Goal: Information Seeking & Learning: Learn about a topic

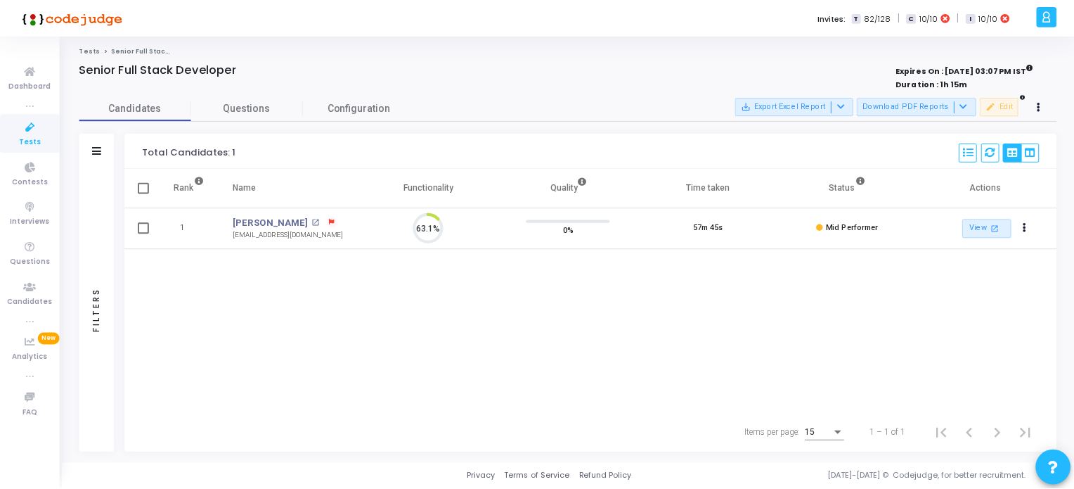
scroll to position [29, 36]
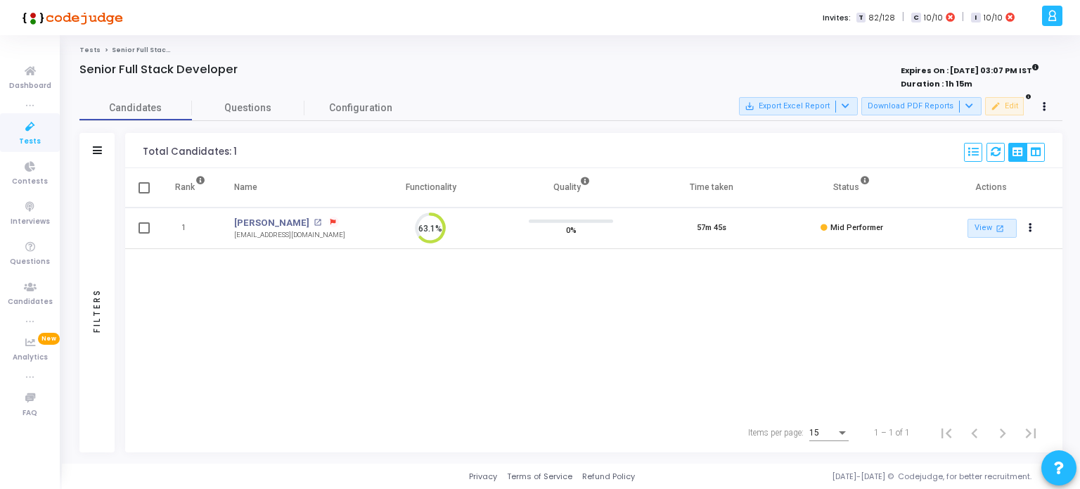
click at [31, 129] on icon at bounding box center [30, 127] width 30 height 18
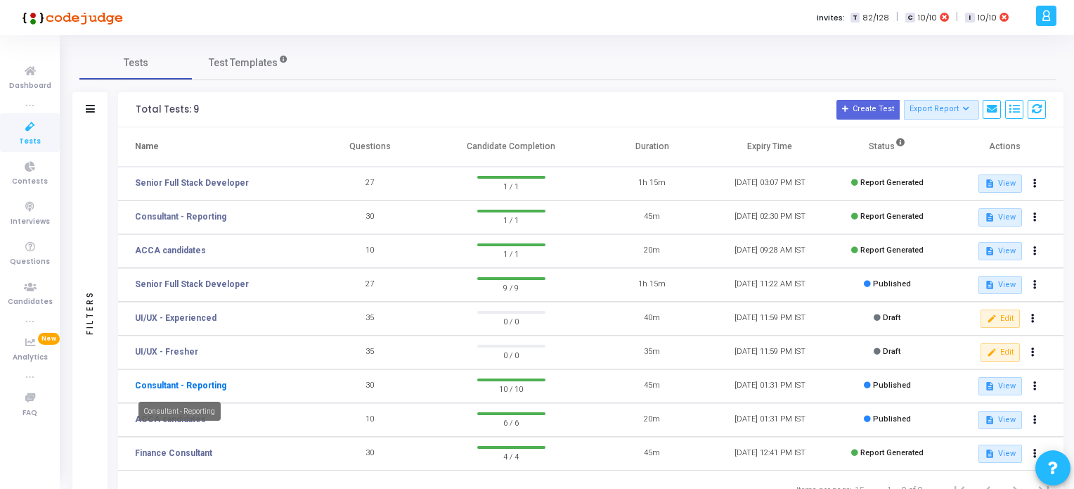
click at [191, 381] on link "Consultant - Reporting" at bounding box center [180, 385] width 91 height 13
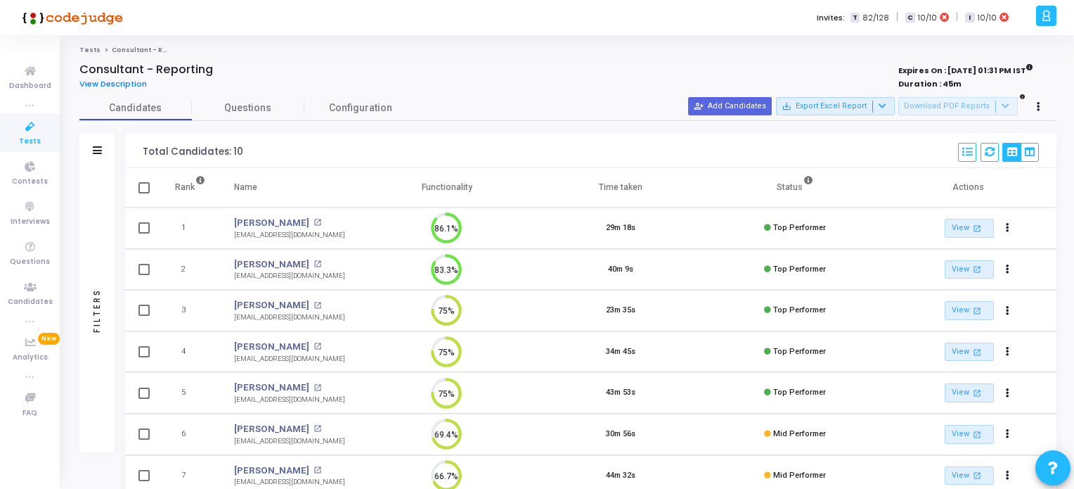
click at [20, 137] on link "Tests" at bounding box center [30, 132] width 60 height 39
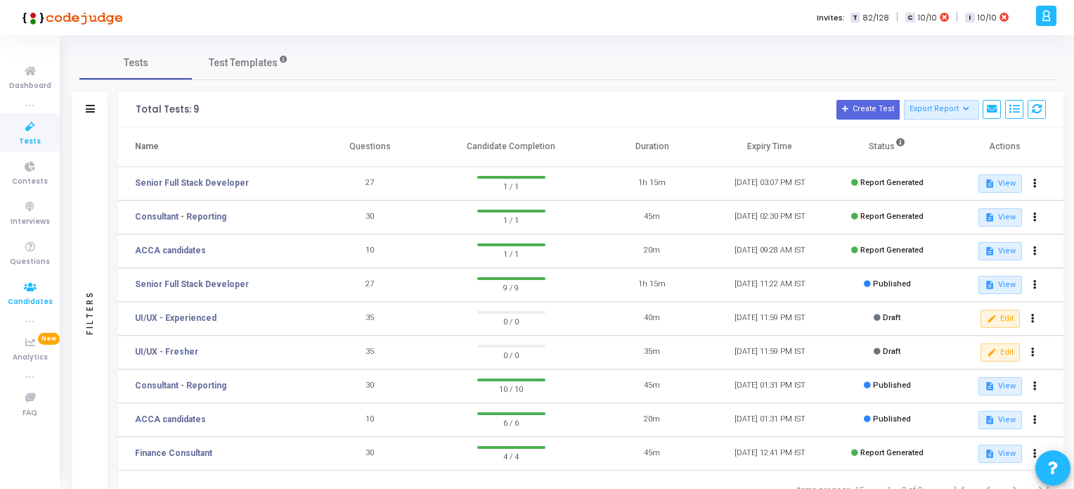
click at [33, 292] on icon at bounding box center [30, 287] width 30 height 18
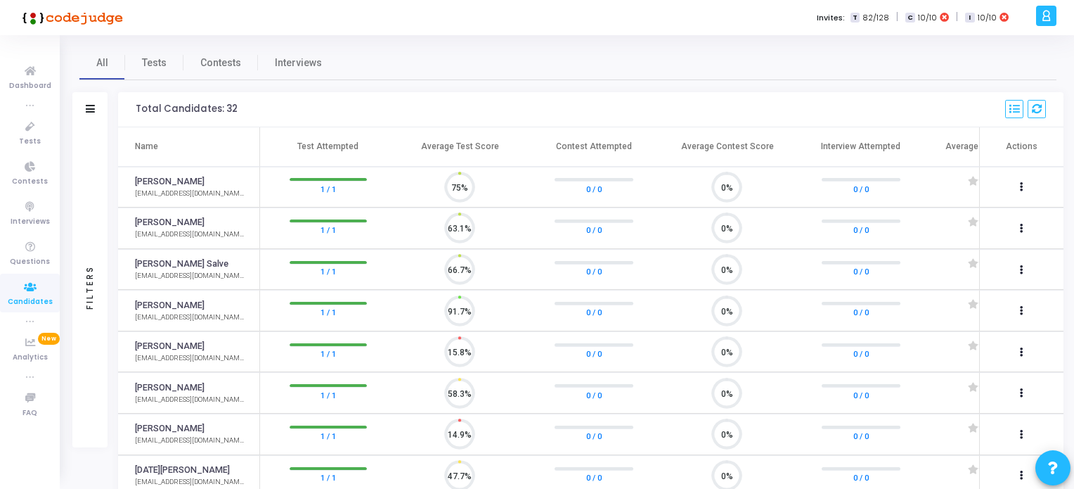
scroll to position [6, 6]
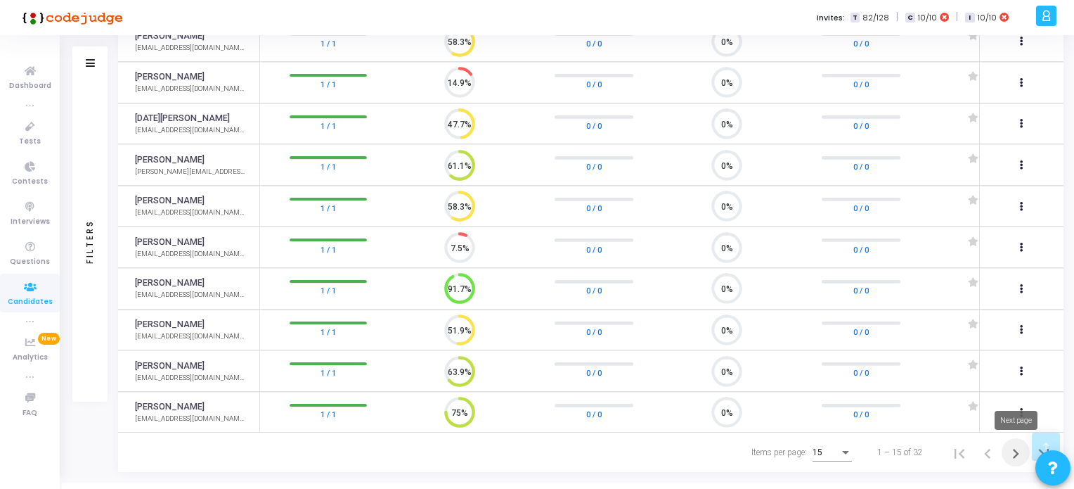
click at [1012, 454] on icon "Next page" at bounding box center [1016, 454] width 20 height 20
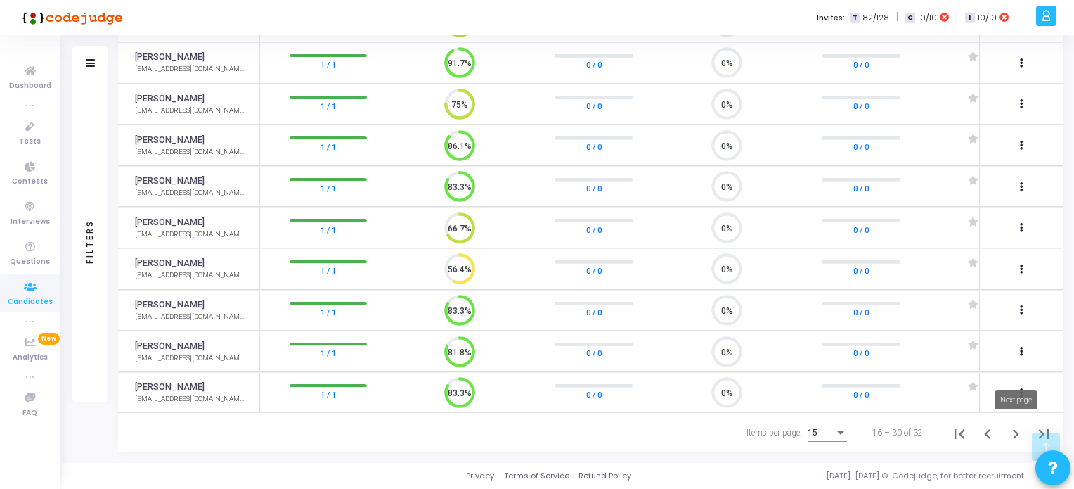
click at [1017, 432] on icon "Next page" at bounding box center [1016, 434] width 6 height 10
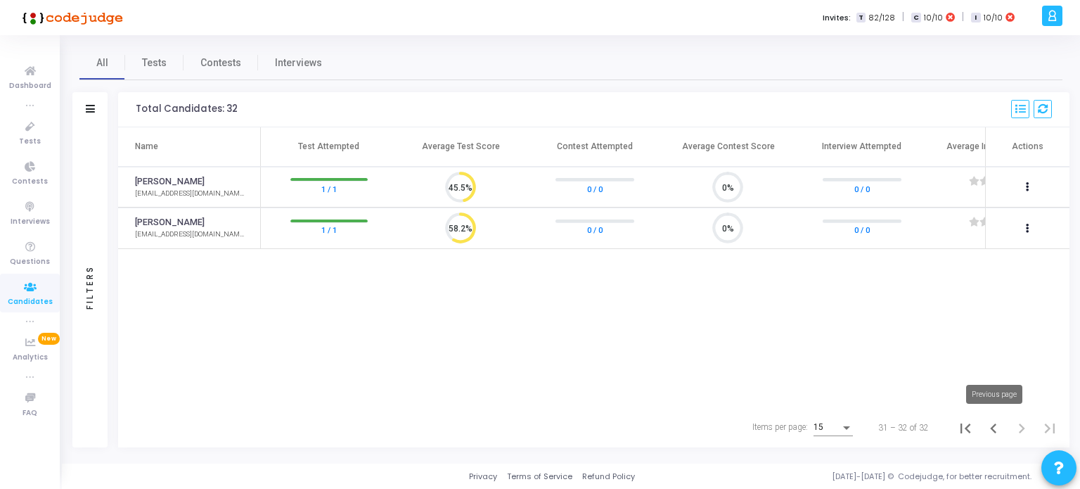
click at [990, 424] on icon "Previous page" at bounding box center [994, 428] width 20 height 20
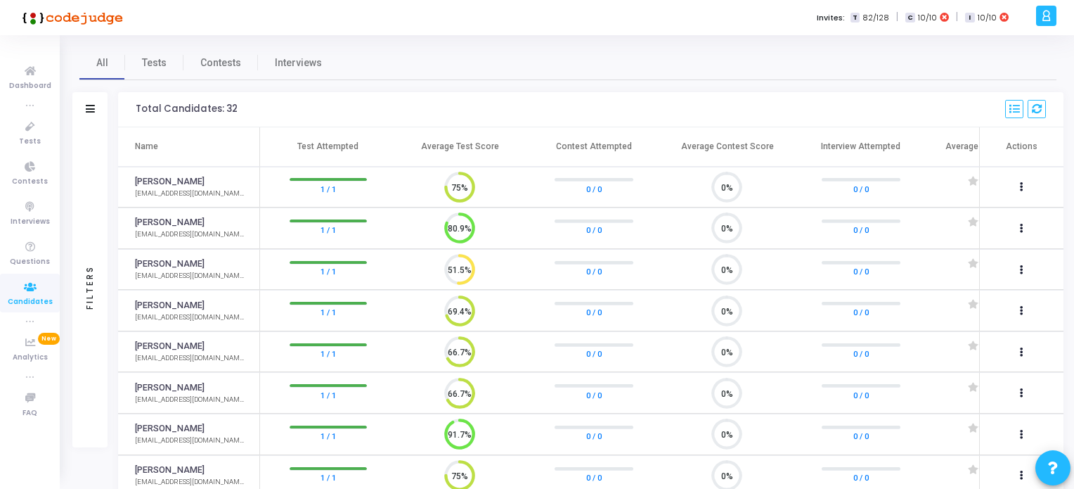
click at [28, 288] on icon at bounding box center [30, 287] width 30 height 18
click at [152, 58] on span "Tests" at bounding box center [154, 63] width 25 height 15
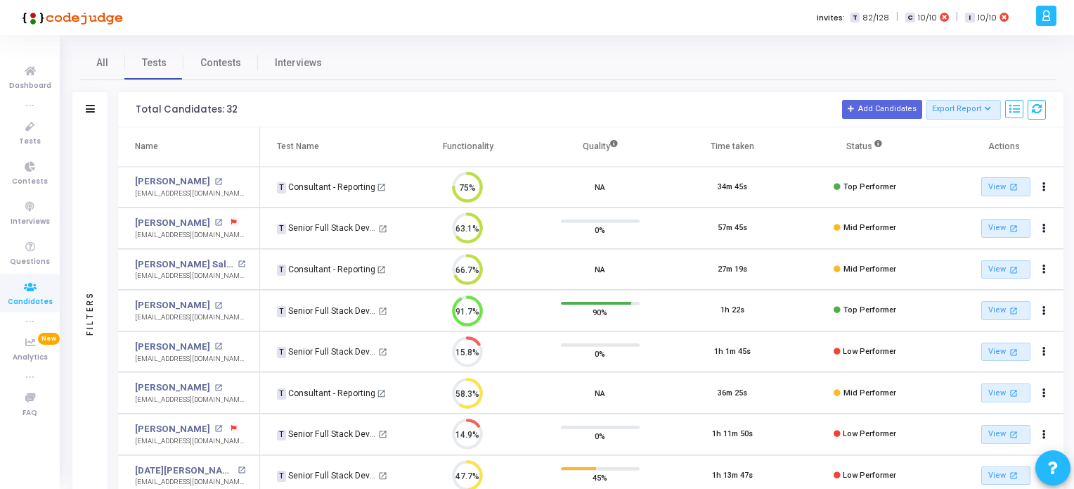
click at [30, 320] on icon at bounding box center [30, 321] width 8 height 8
click at [29, 127] on icon at bounding box center [30, 127] width 30 height 18
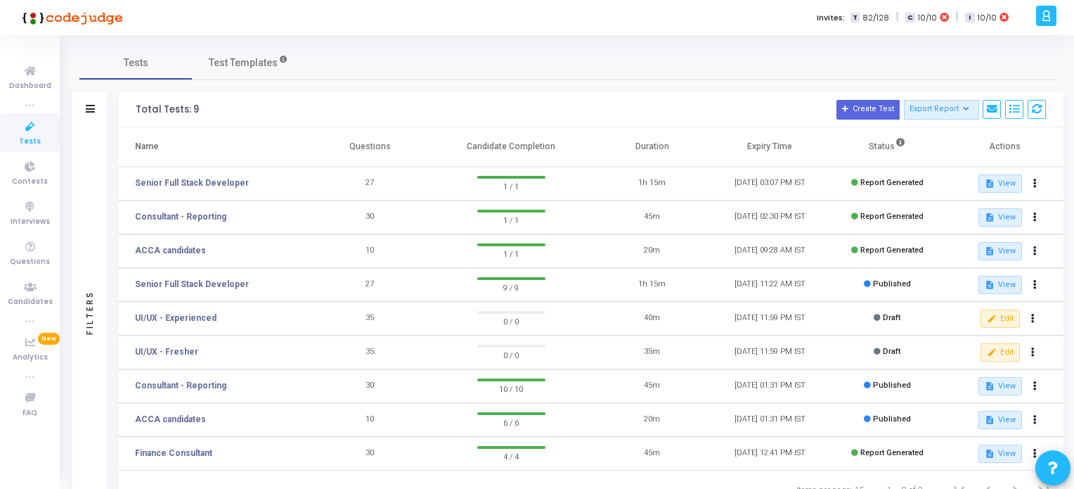
click at [31, 102] on icon at bounding box center [30, 105] width 8 height 8
click at [31, 101] on icon at bounding box center [30, 105] width 8 height 8
click at [25, 319] on li "true" at bounding box center [30, 321] width 60 height 14
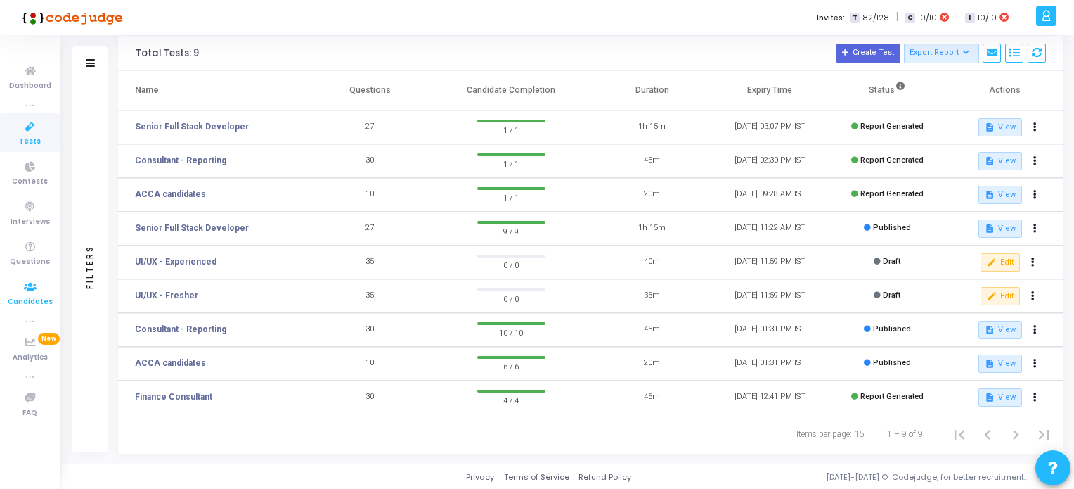
click at [31, 285] on icon at bounding box center [30, 287] width 30 height 18
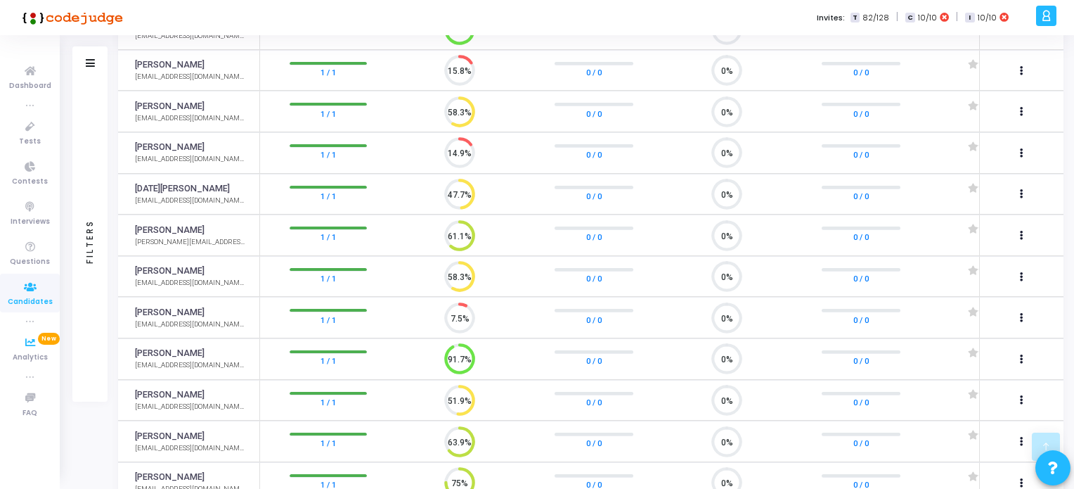
click at [28, 318] on icon at bounding box center [30, 321] width 8 height 8
click at [31, 373] on icon at bounding box center [30, 377] width 8 height 8
click at [30, 75] on icon at bounding box center [30, 72] width 30 height 18
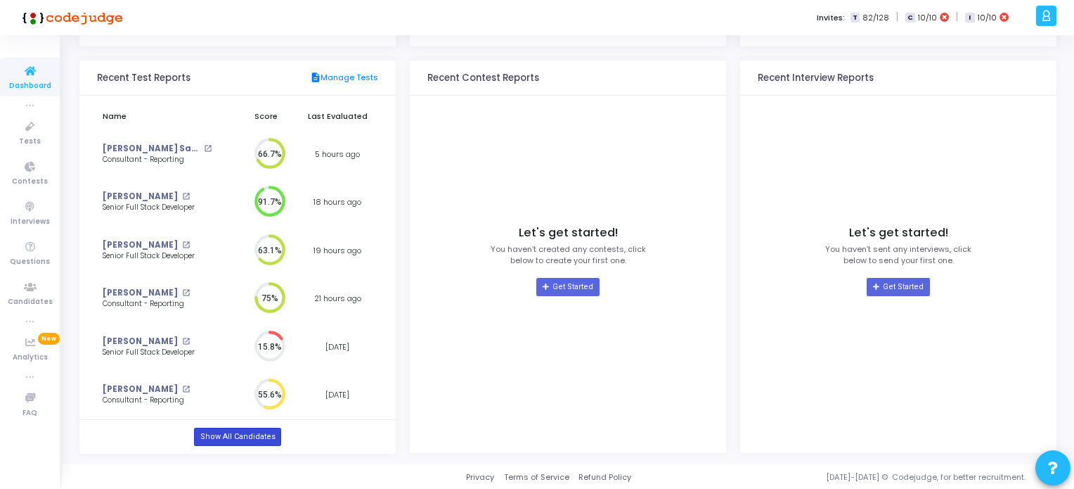
click at [250, 439] on link "Show All Candidates" at bounding box center [237, 436] width 86 height 18
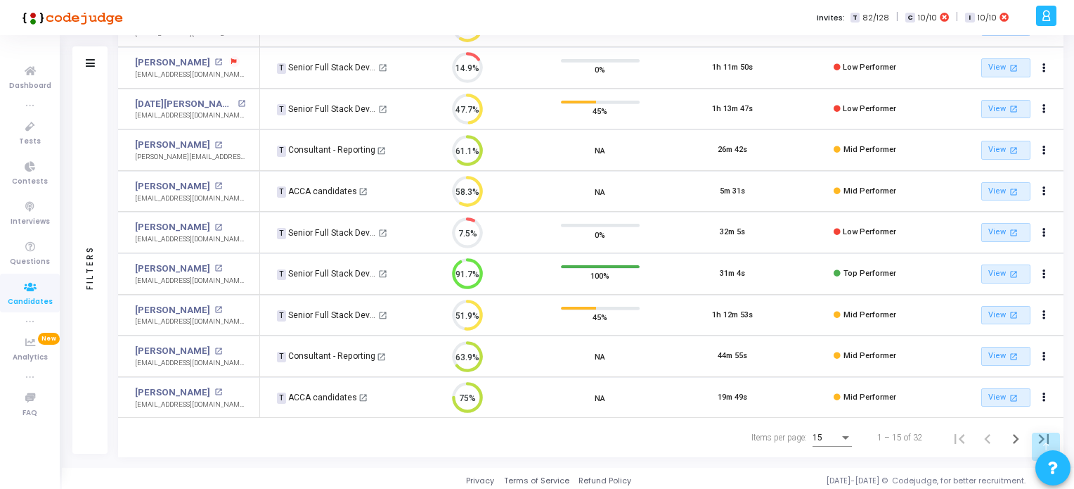
click at [30, 373] on icon at bounding box center [30, 377] width 8 height 8
click at [26, 339] on icon at bounding box center [30, 343] width 30 height 18
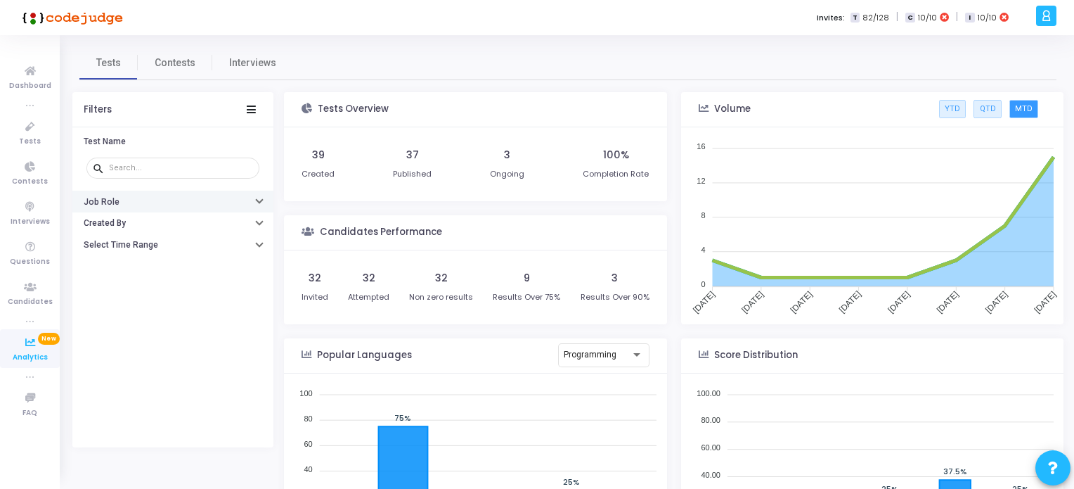
click at [259, 198] on icon "button" at bounding box center [260, 200] width 6 height 4
click at [259, 198] on button "Job Role" at bounding box center [172, 202] width 201 height 22
click at [260, 224] on div "button" at bounding box center [260, 223] width 6 height 7
click at [260, 198] on icon "button" at bounding box center [260, 200] width 6 height 4
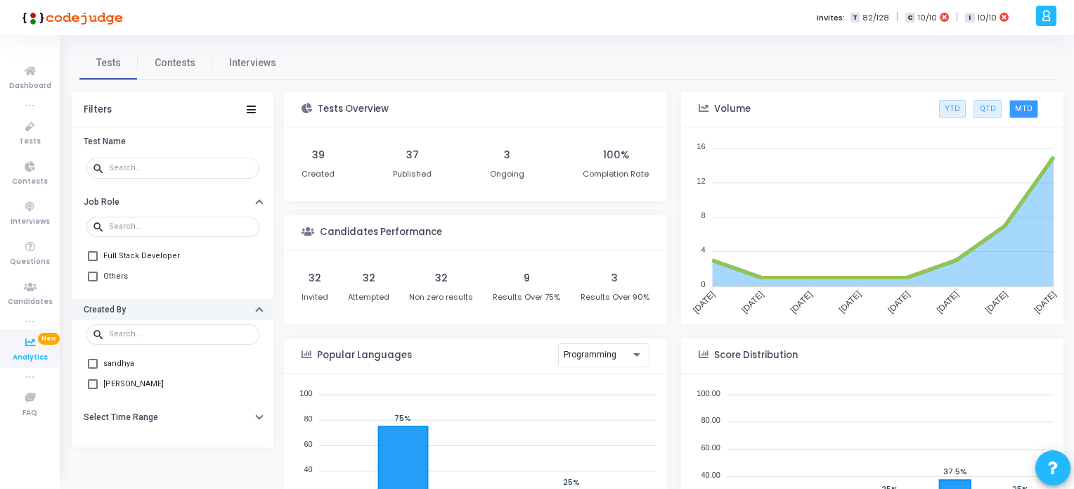
click at [257, 309] on icon "button" at bounding box center [260, 311] width 6 height 4
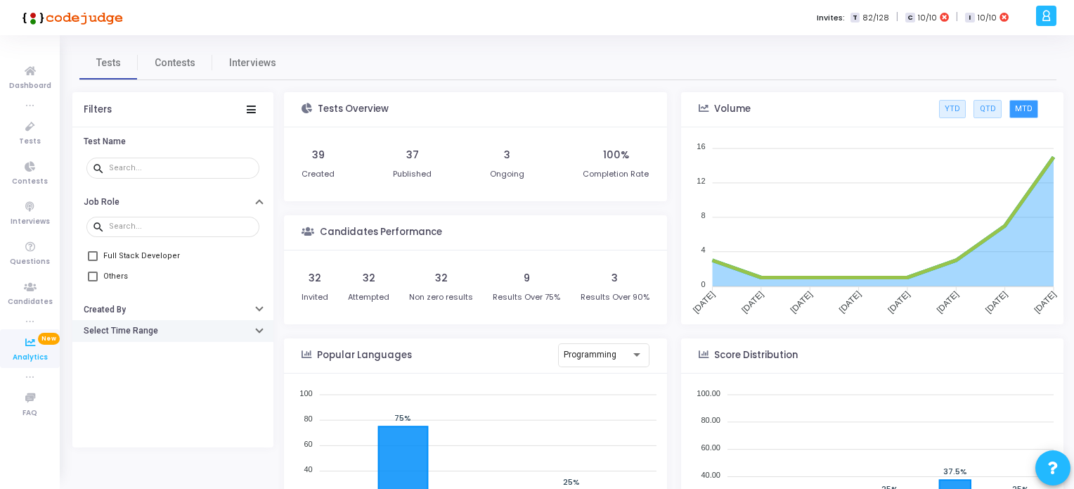
click at [258, 328] on icon "button" at bounding box center [260, 330] width 6 height 4
click at [93, 271] on span at bounding box center [93, 276] width 10 height 10
click at [93, 281] on input "Others" at bounding box center [92, 281] width 1 height 1
checkbox input "true"
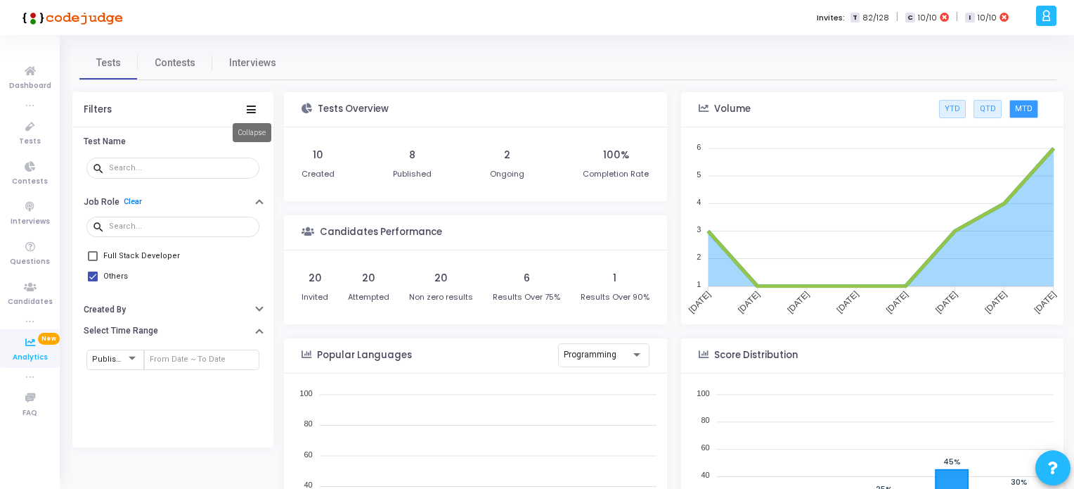
click at [250, 108] on icon at bounding box center [251, 109] width 9 height 8
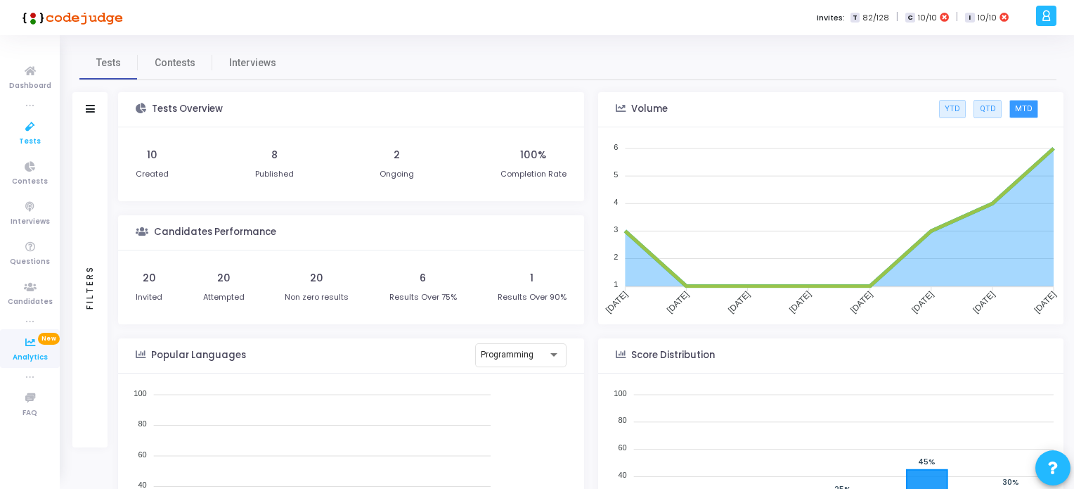
click at [25, 127] on icon at bounding box center [30, 127] width 30 height 18
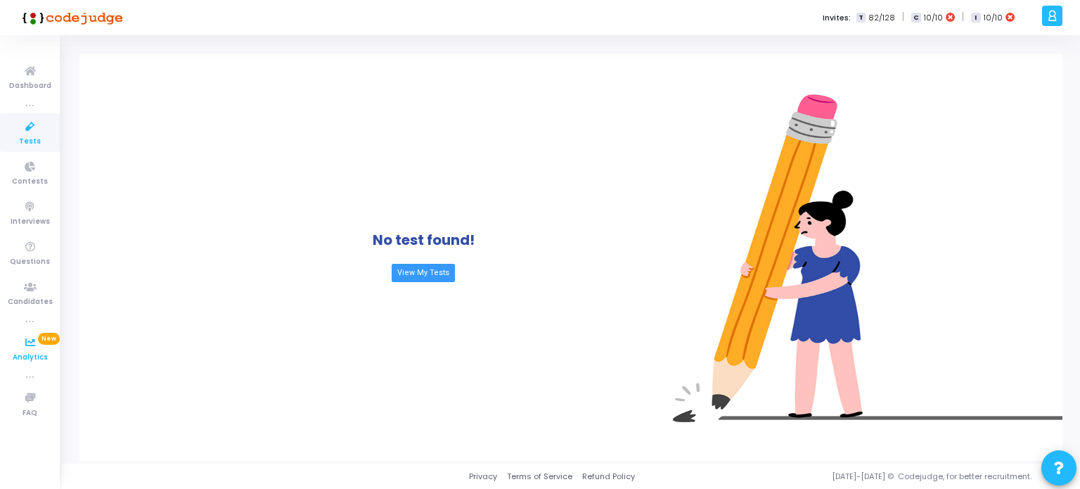
click at [31, 342] on icon at bounding box center [30, 343] width 30 height 18
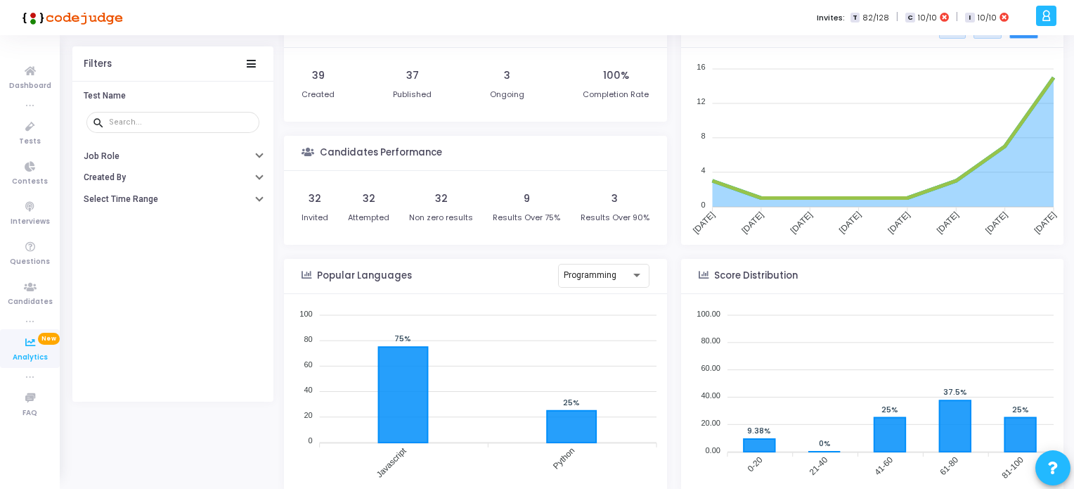
scroll to position [117, 0]
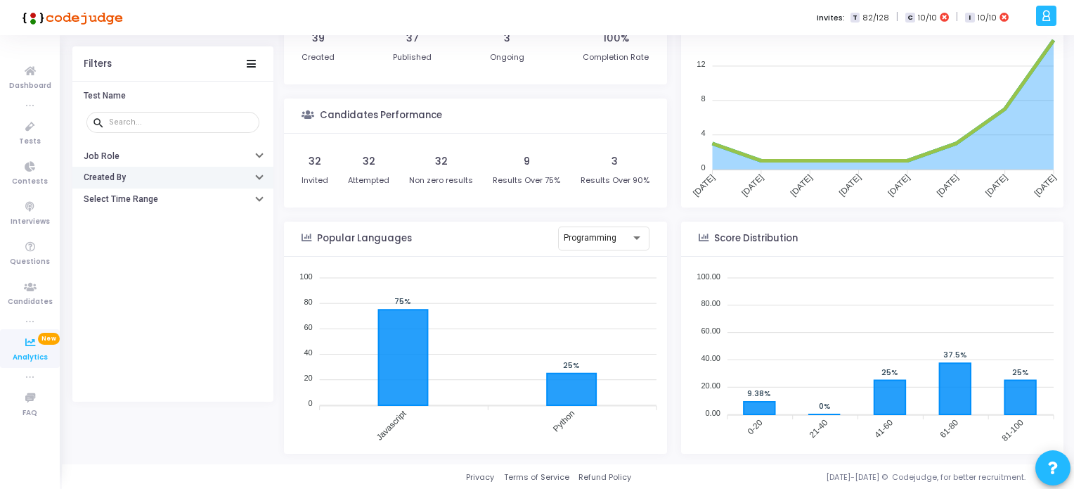
click at [124, 174] on h6 "Created By" at bounding box center [105, 177] width 42 height 11
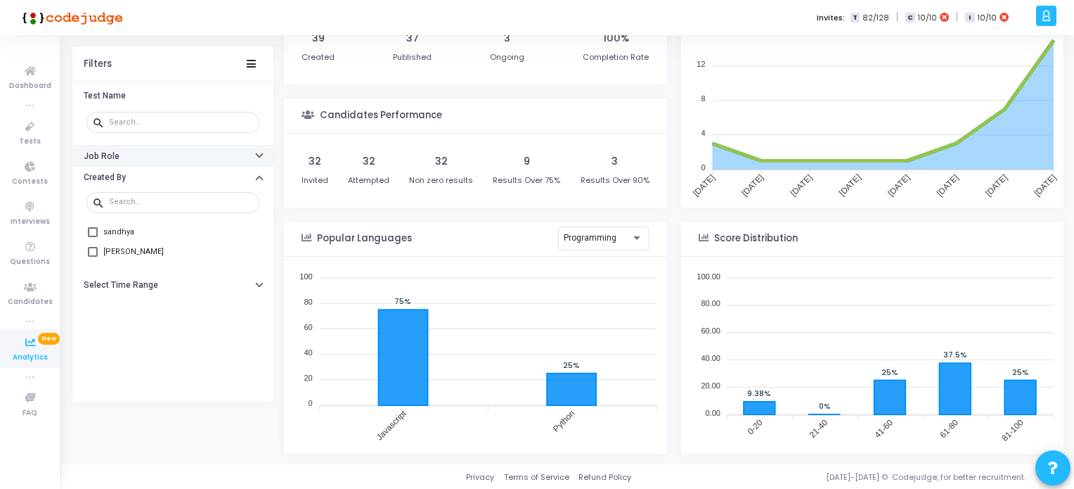
click at [260, 157] on div "button" at bounding box center [260, 155] width 6 height 7
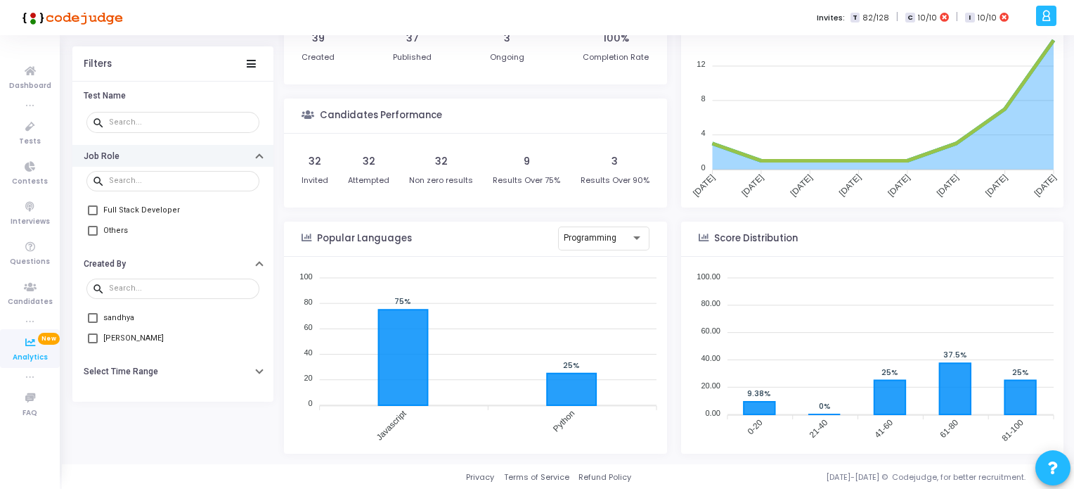
click at [260, 157] on icon "button" at bounding box center [260, 157] width 6 height 4
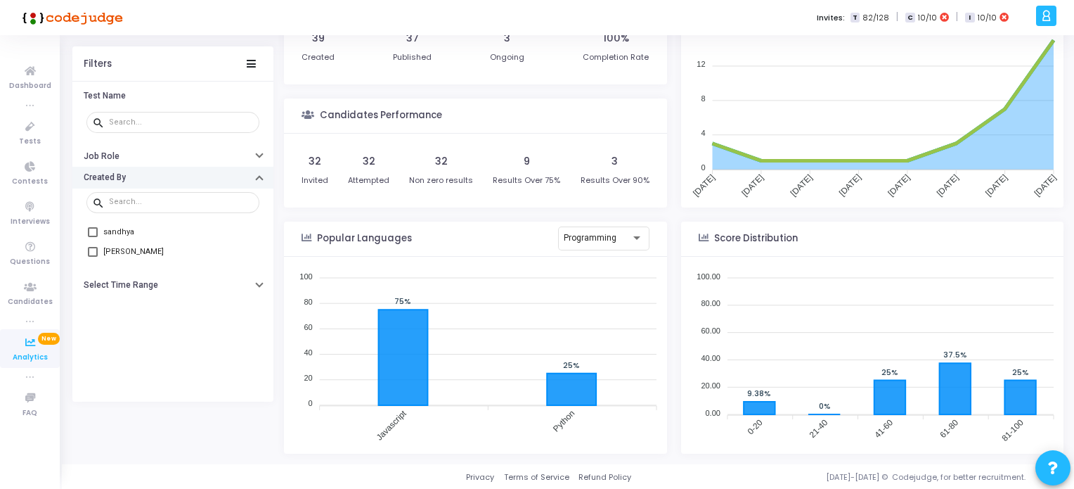
click at [262, 178] on icon "button" at bounding box center [260, 179] width 6 height 4
